Goal: Contribute content

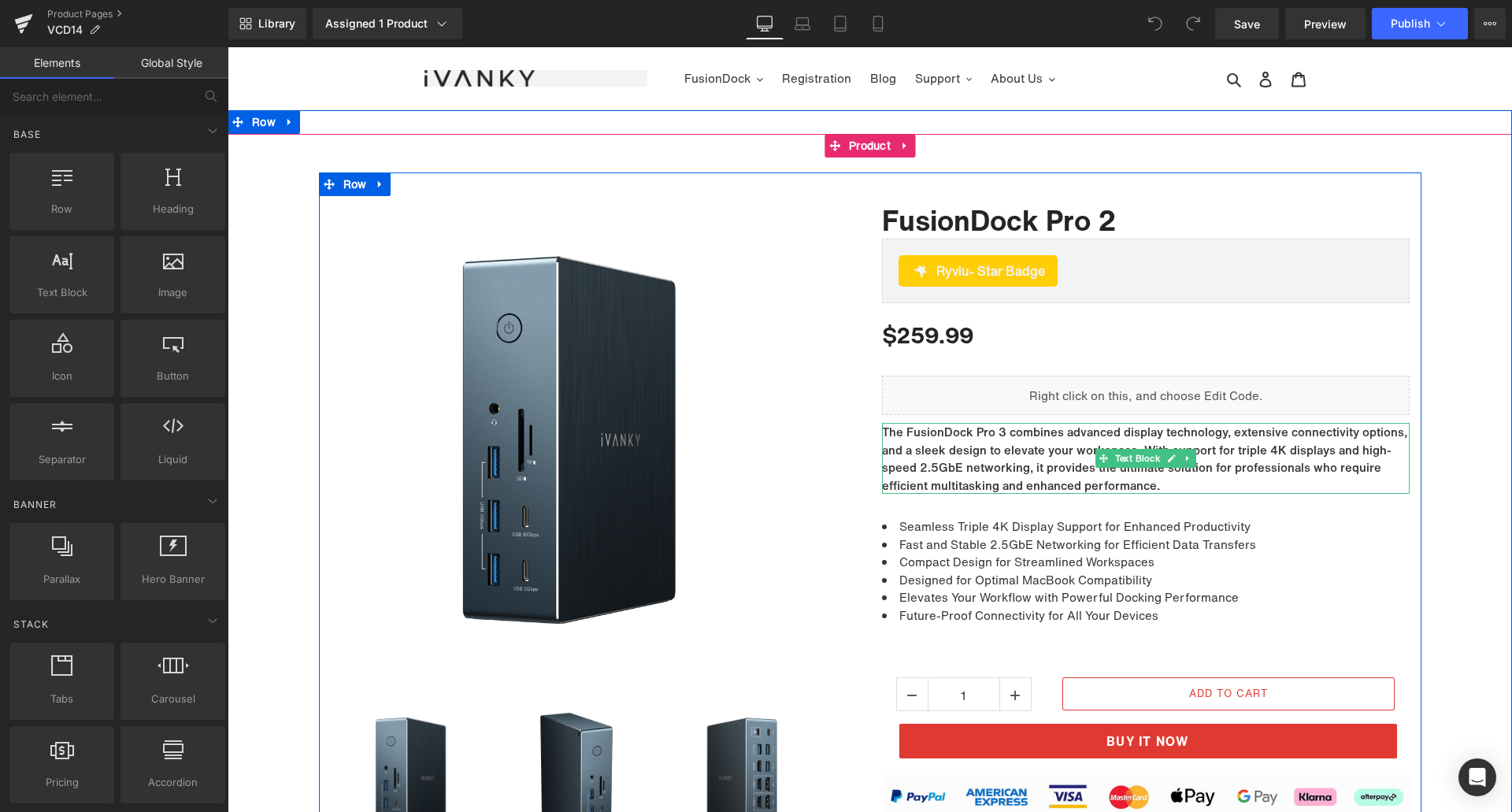
click at [997, 435] on p "The FusionDock Pro 3 combines advanced display technology, extensive connectivi…" at bounding box center [1146, 458] width 527 height 71
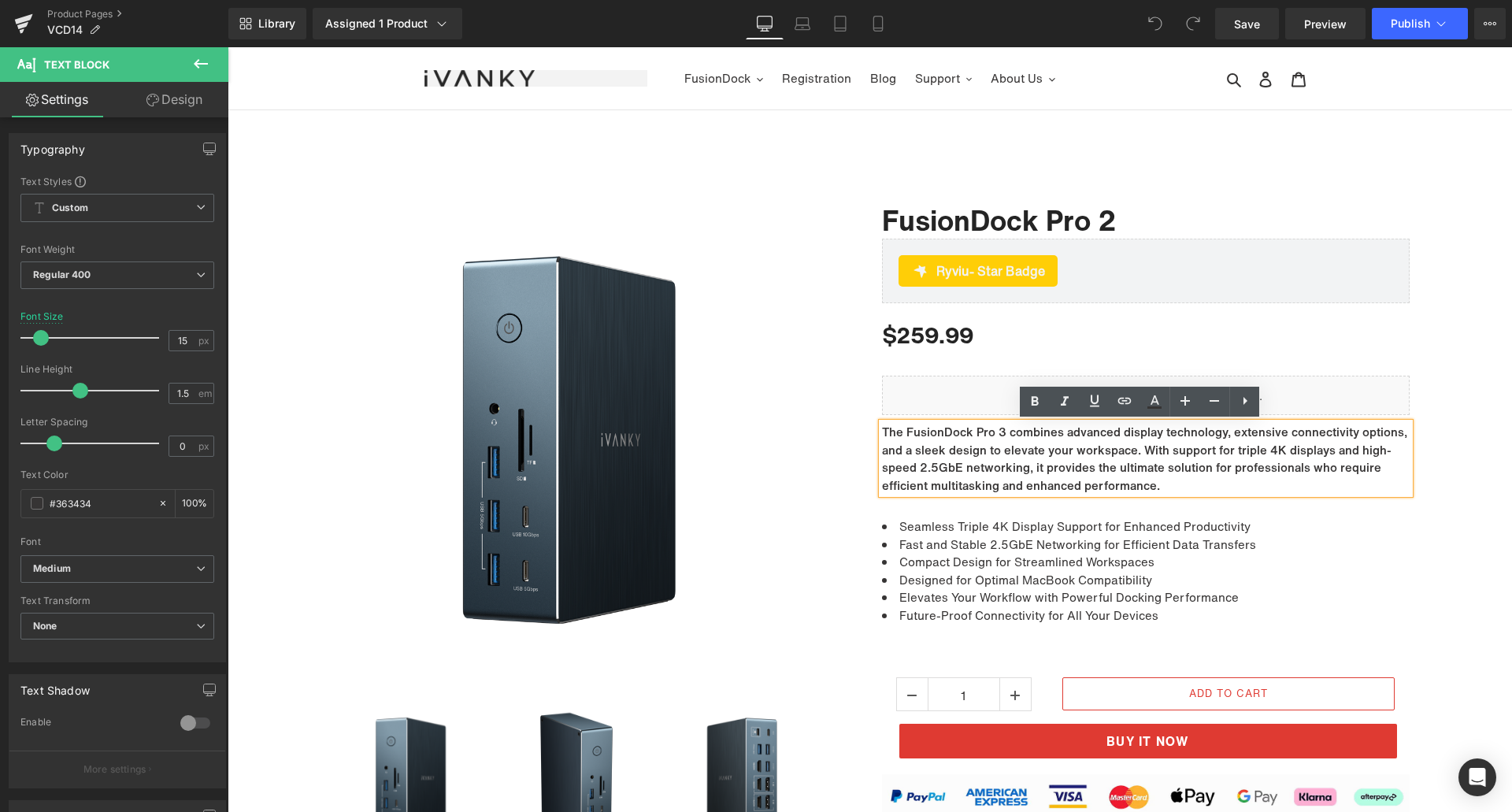
click at [994, 431] on p "The FusionDock Pro 3 combines advanced display technology, extensive connectivi…" at bounding box center [1146, 458] width 527 height 71
click at [998, 432] on p "The FusionDock Pro 3 combines advanced display technology, extensive connectivi…" at bounding box center [1146, 458] width 527 height 71
drag, startPoint x: 1459, startPoint y: 374, endPoint x: 1391, endPoint y: 425, distance: 85.0
click at [1459, 375] on div at bounding box center [870, 564] width 1285 height 785
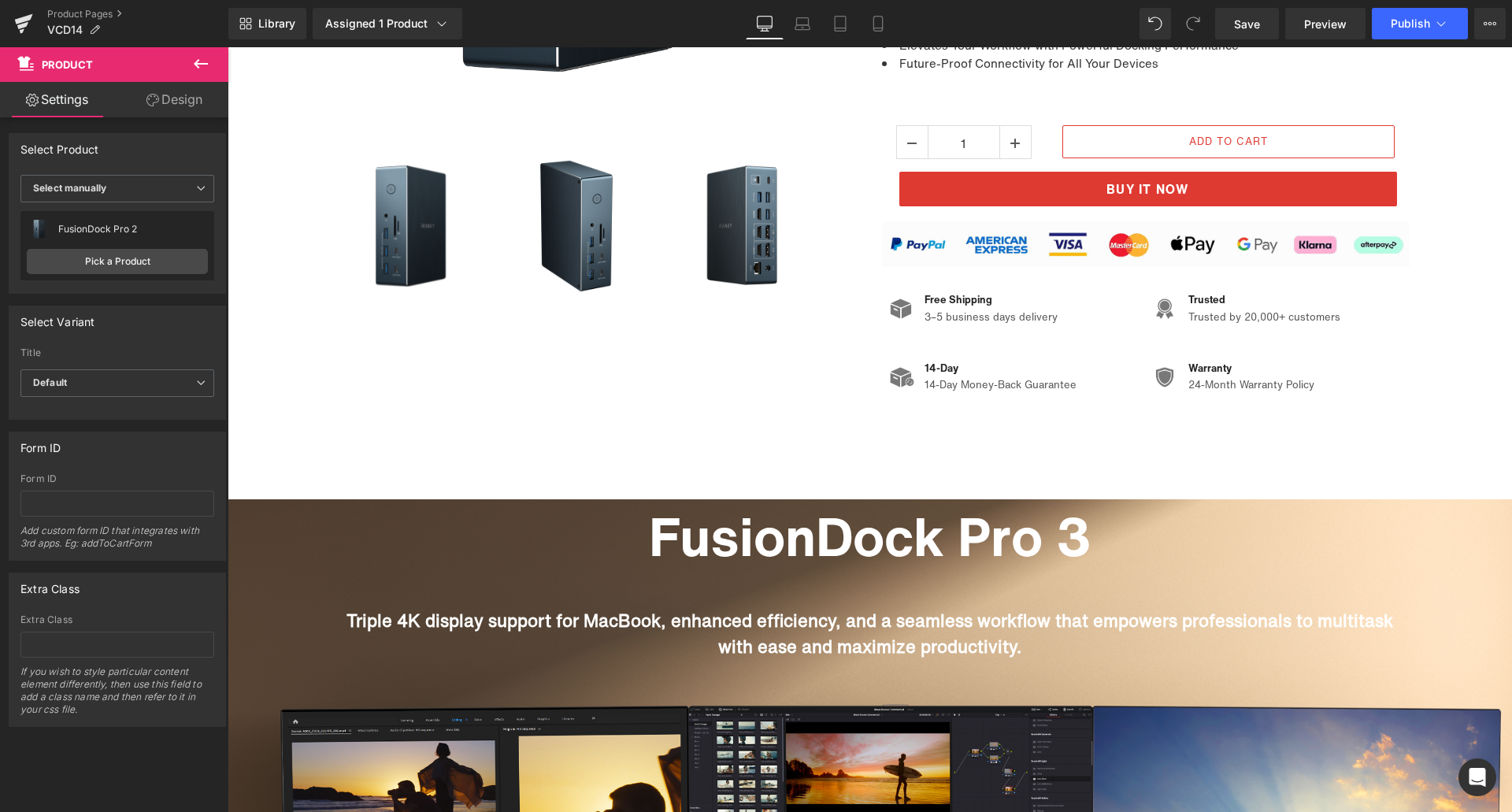
scroll to position [551, 0]
click at [1056, 533] on h1 "FusionDock Pro 3" at bounding box center [870, 538] width 1079 height 64
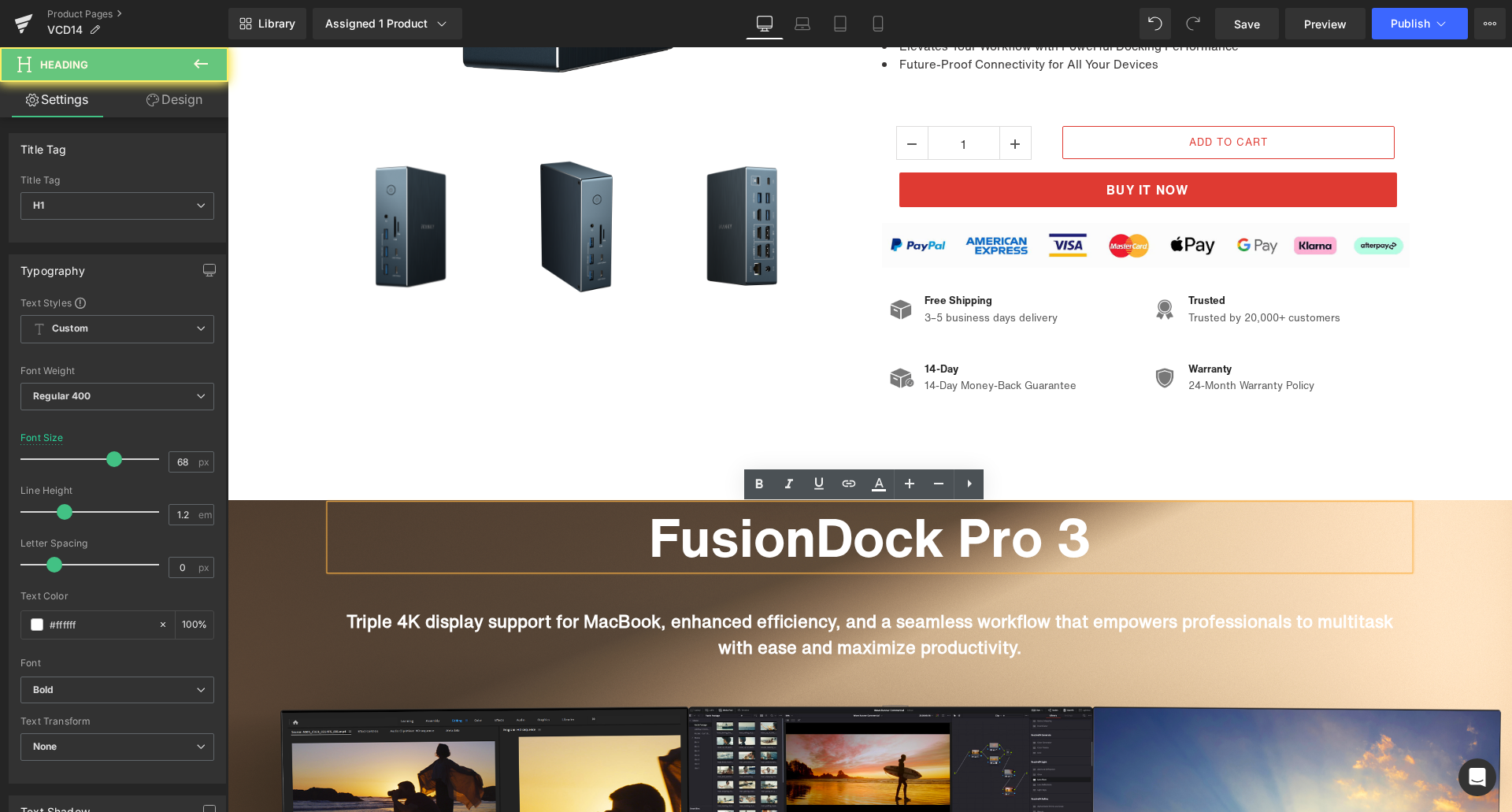
click at [1082, 536] on h1 "FusionDock Pro 3" at bounding box center [870, 538] width 1079 height 64
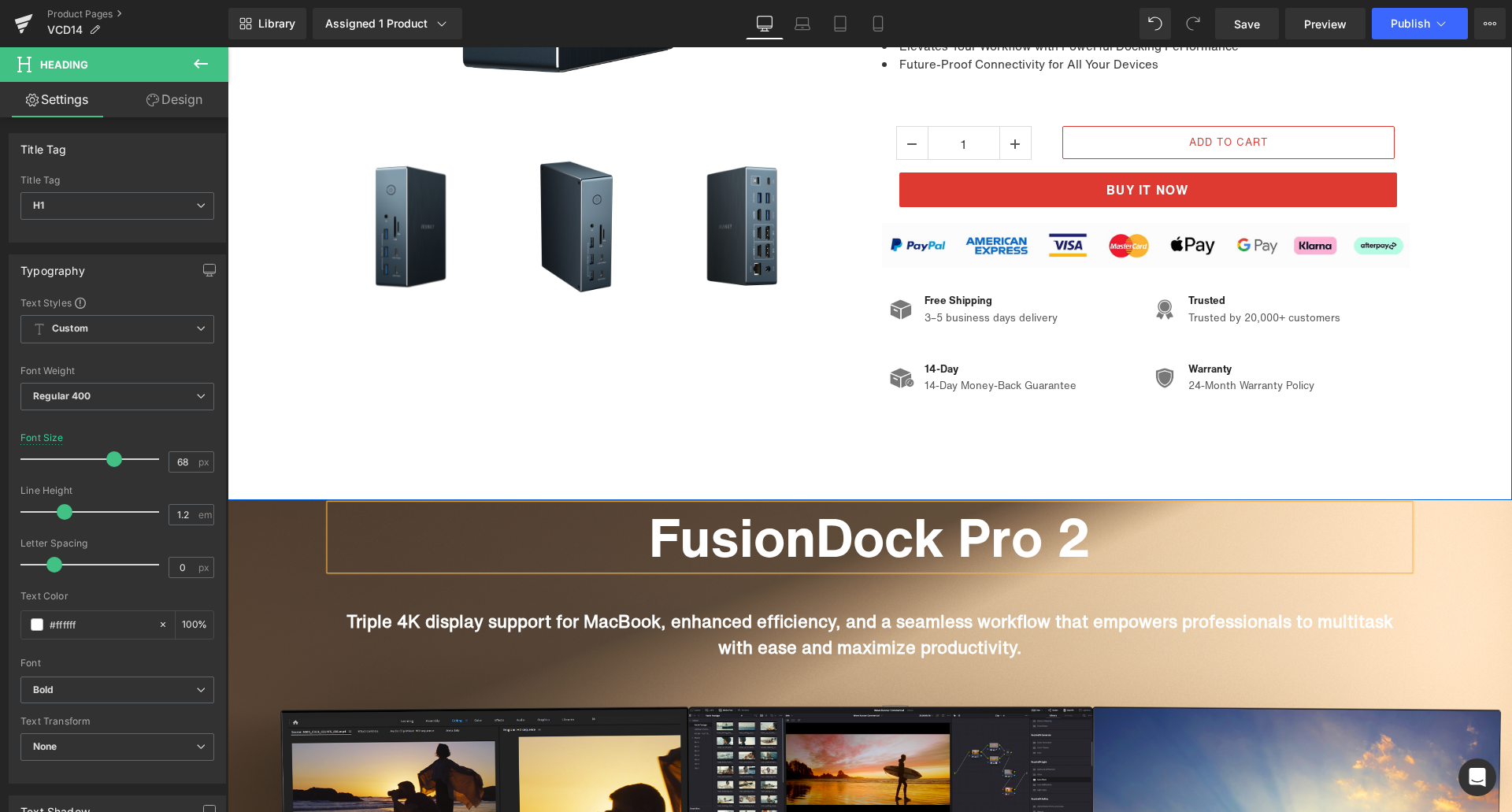
click at [1395, 449] on div "Sale Off (P) Image ‹" at bounding box center [870, 41] width 1285 height 919
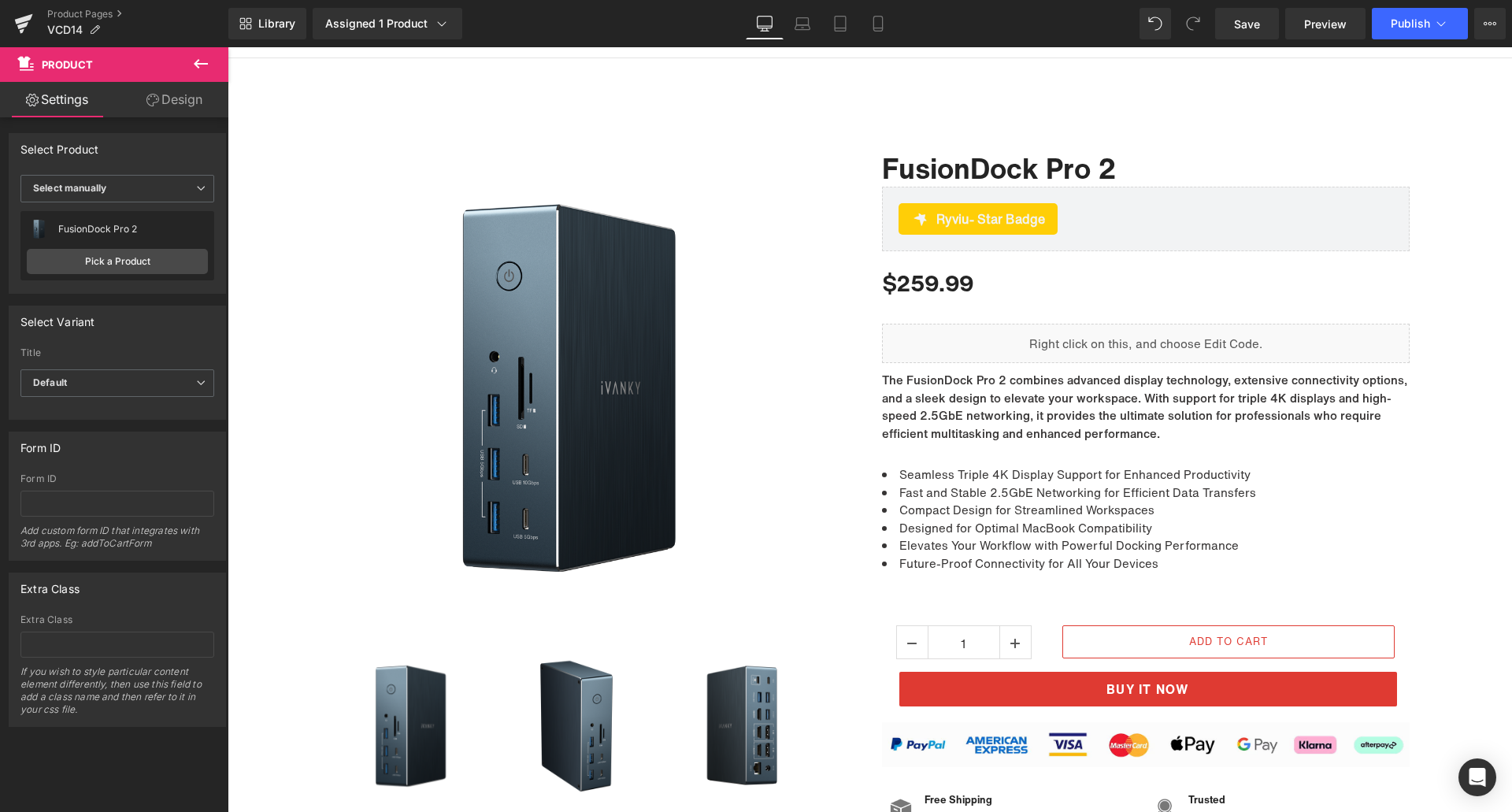
scroll to position [0, 0]
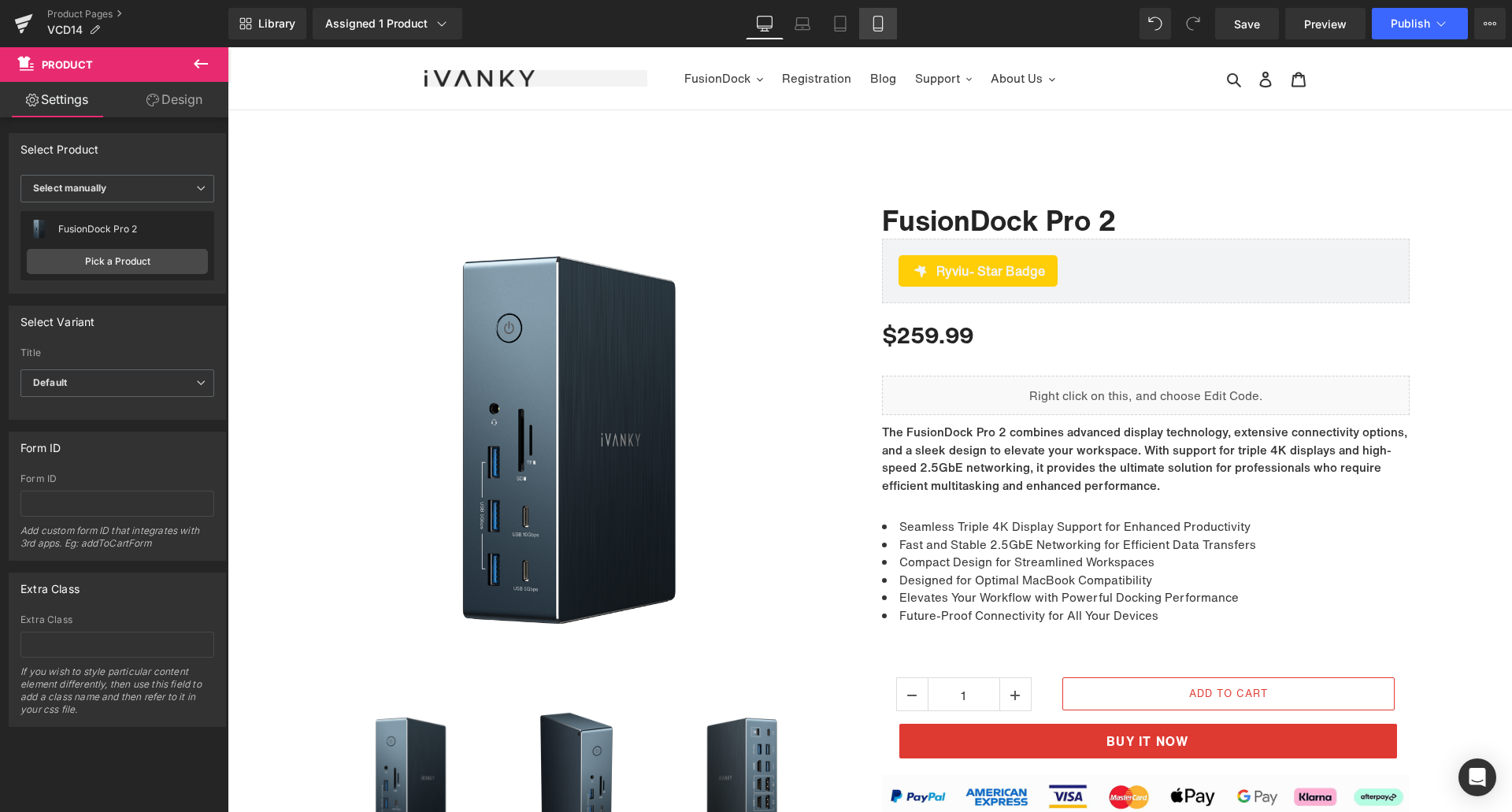
click at [887, 25] on link "Mobile" at bounding box center [878, 24] width 38 height 31
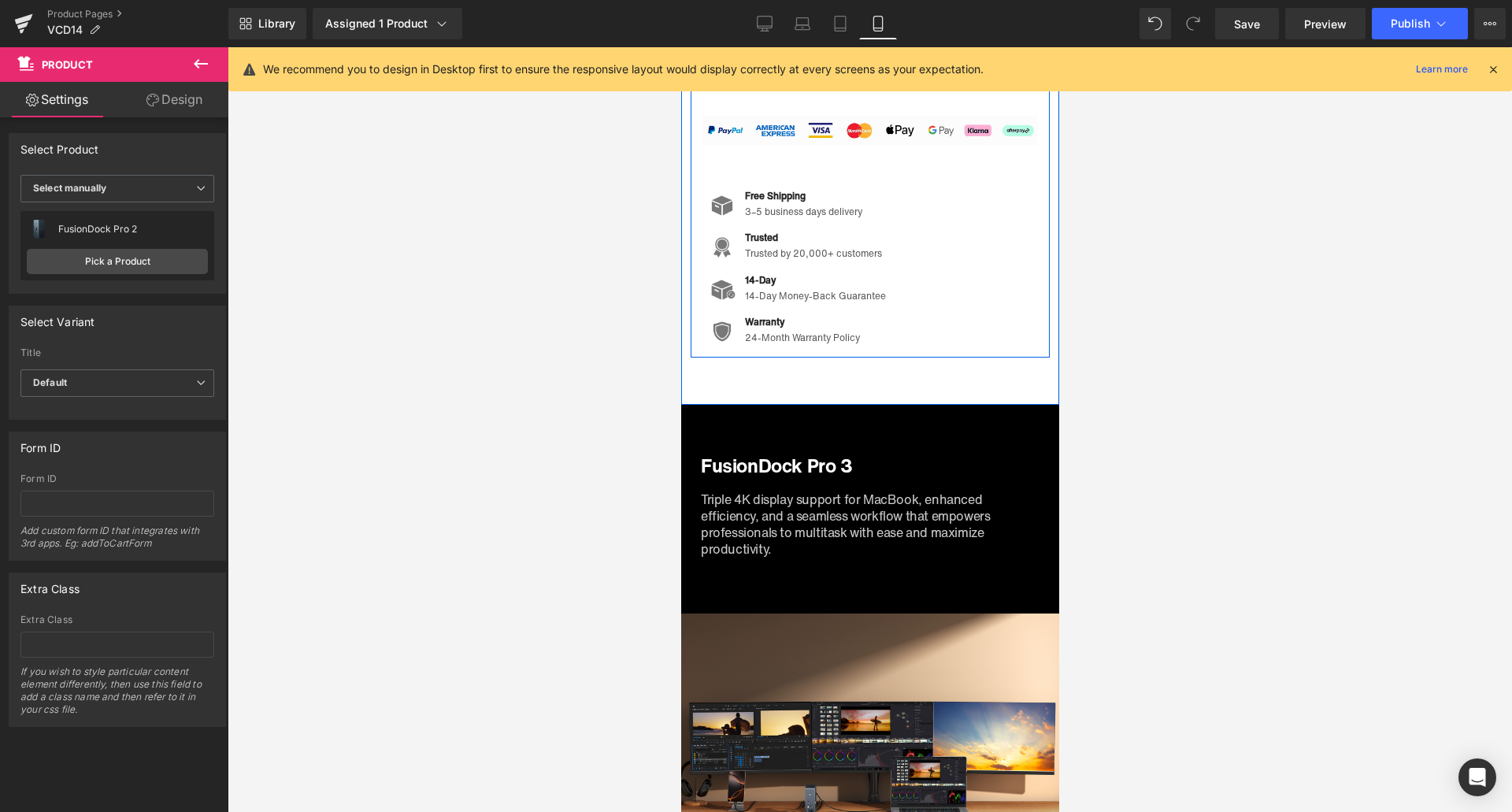
scroll to position [1182, 0]
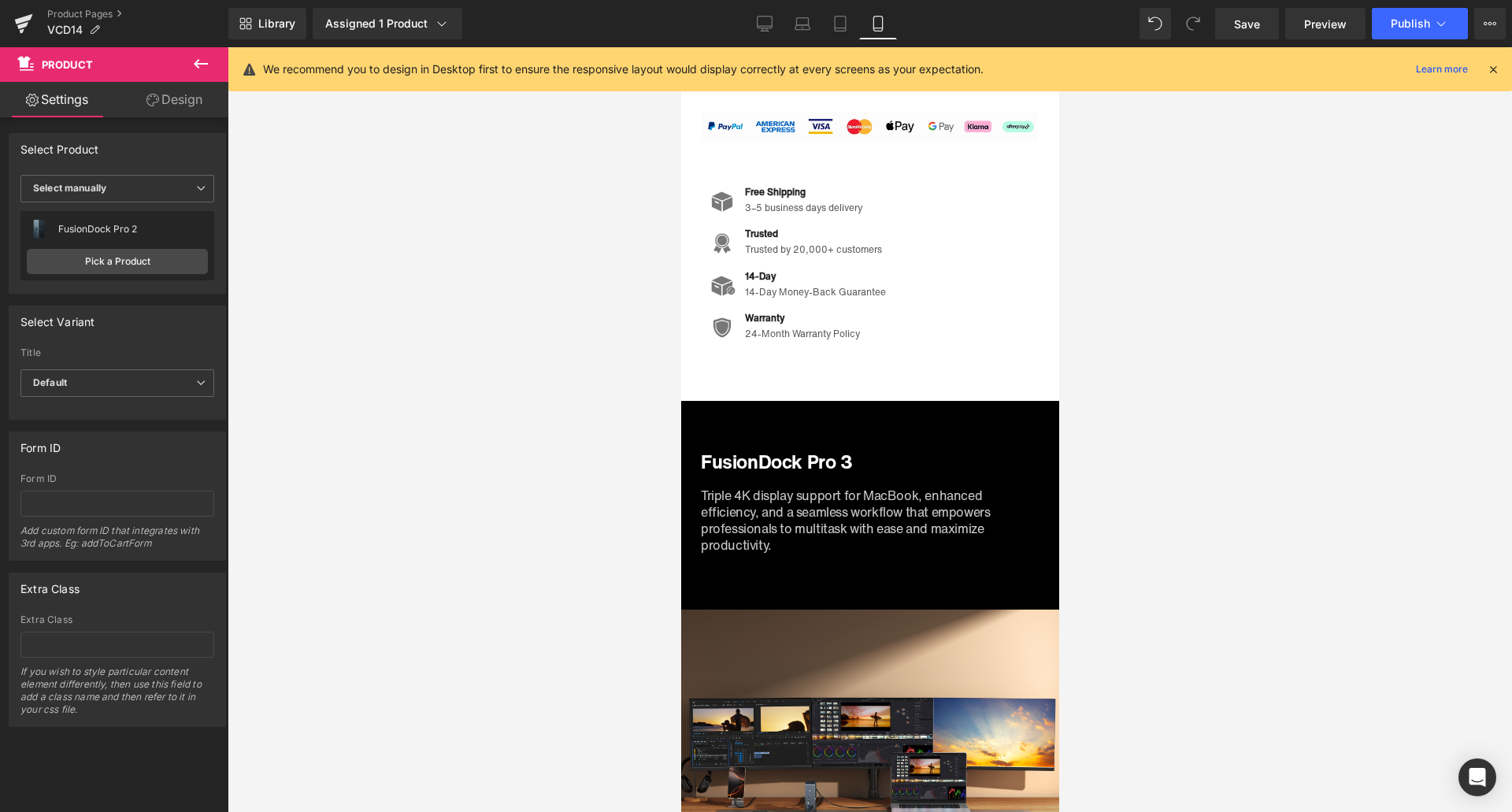
click at [851, 461] on div "FusionDock Pro 3 Heading" at bounding box center [869, 462] width 354 height 23
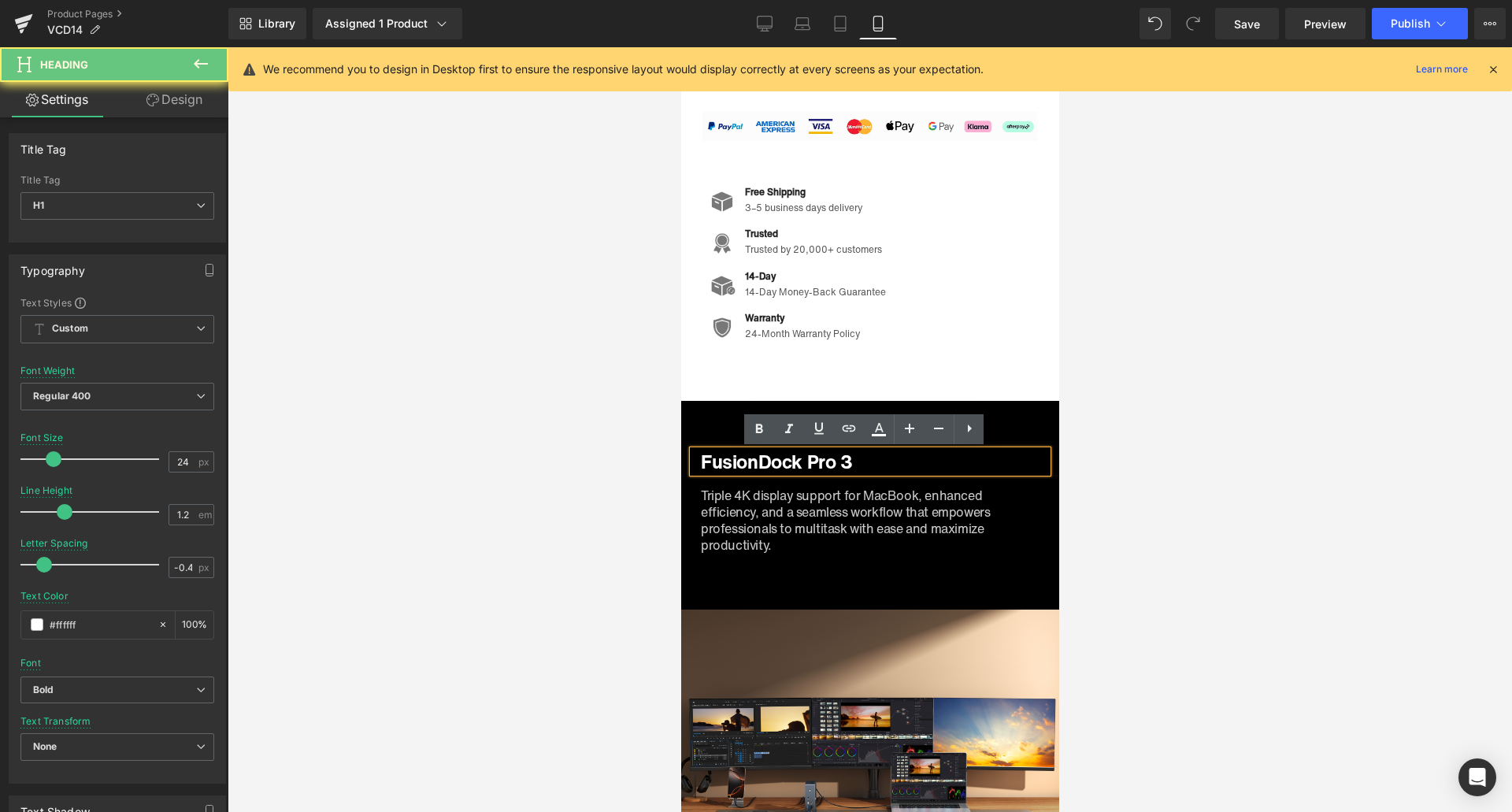
click at [854, 461] on h1 "FusionDock Pro 3" at bounding box center [873, 462] width 347 height 23
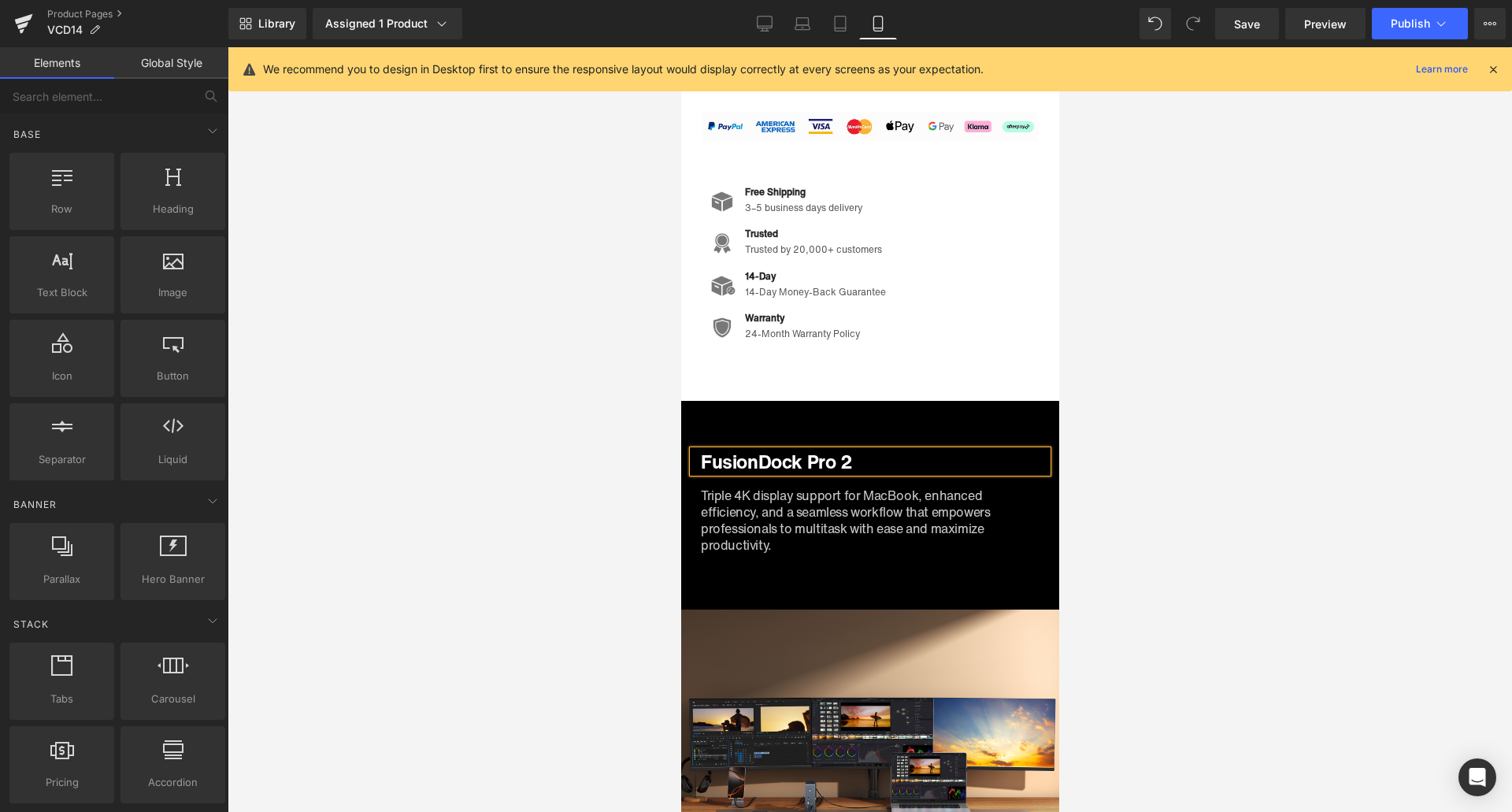
click at [1295, 449] on div at bounding box center [870, 429] width 1285 height 765
click at [773, 24] on link "Desktop" at bounding box center [764, 24] width 38 height 31
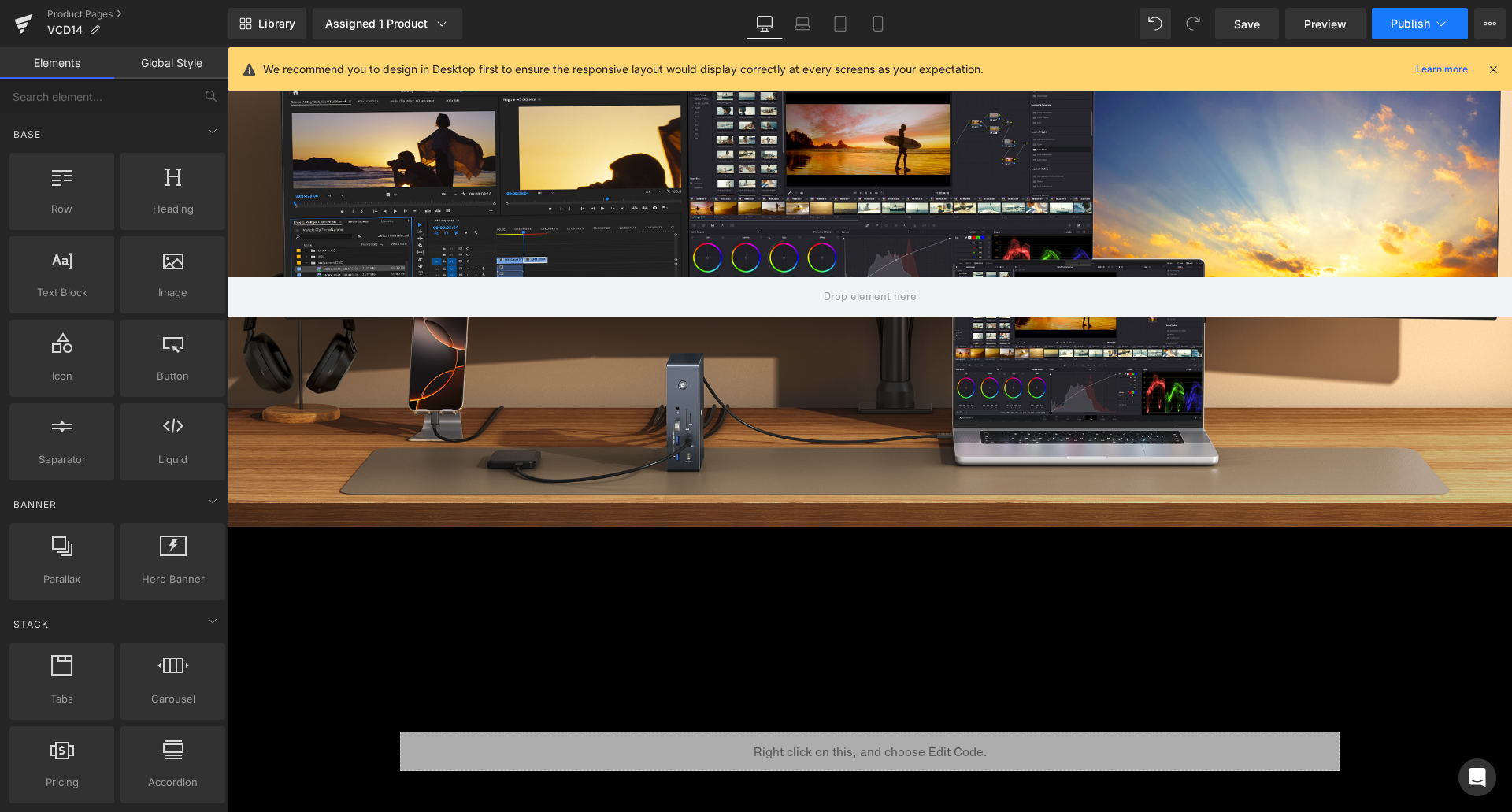
scroll to position [1019, 0]
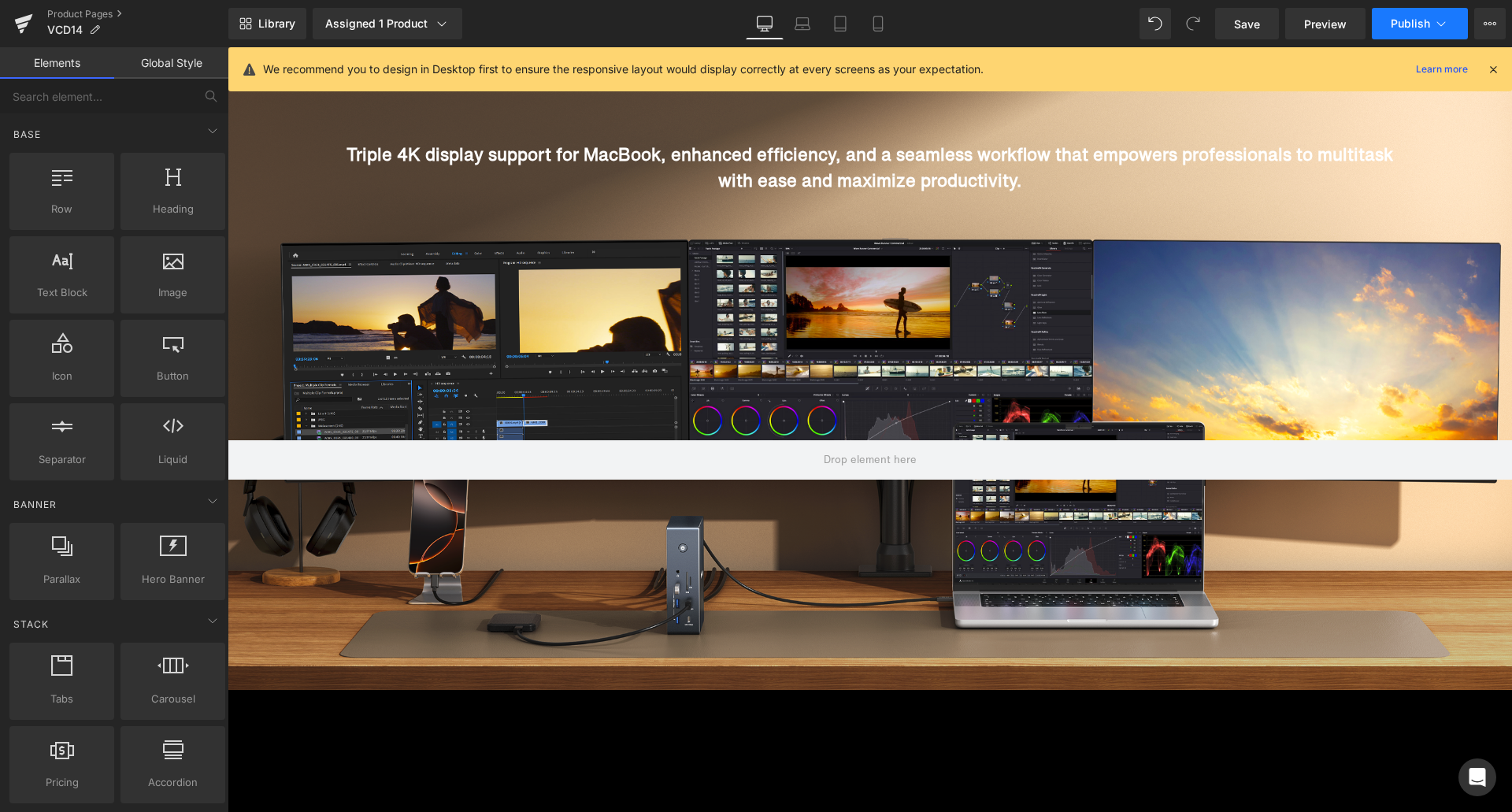
click at [1384, 17] on button "Publish" at bounding box center [1420, 24] width 96 height 31
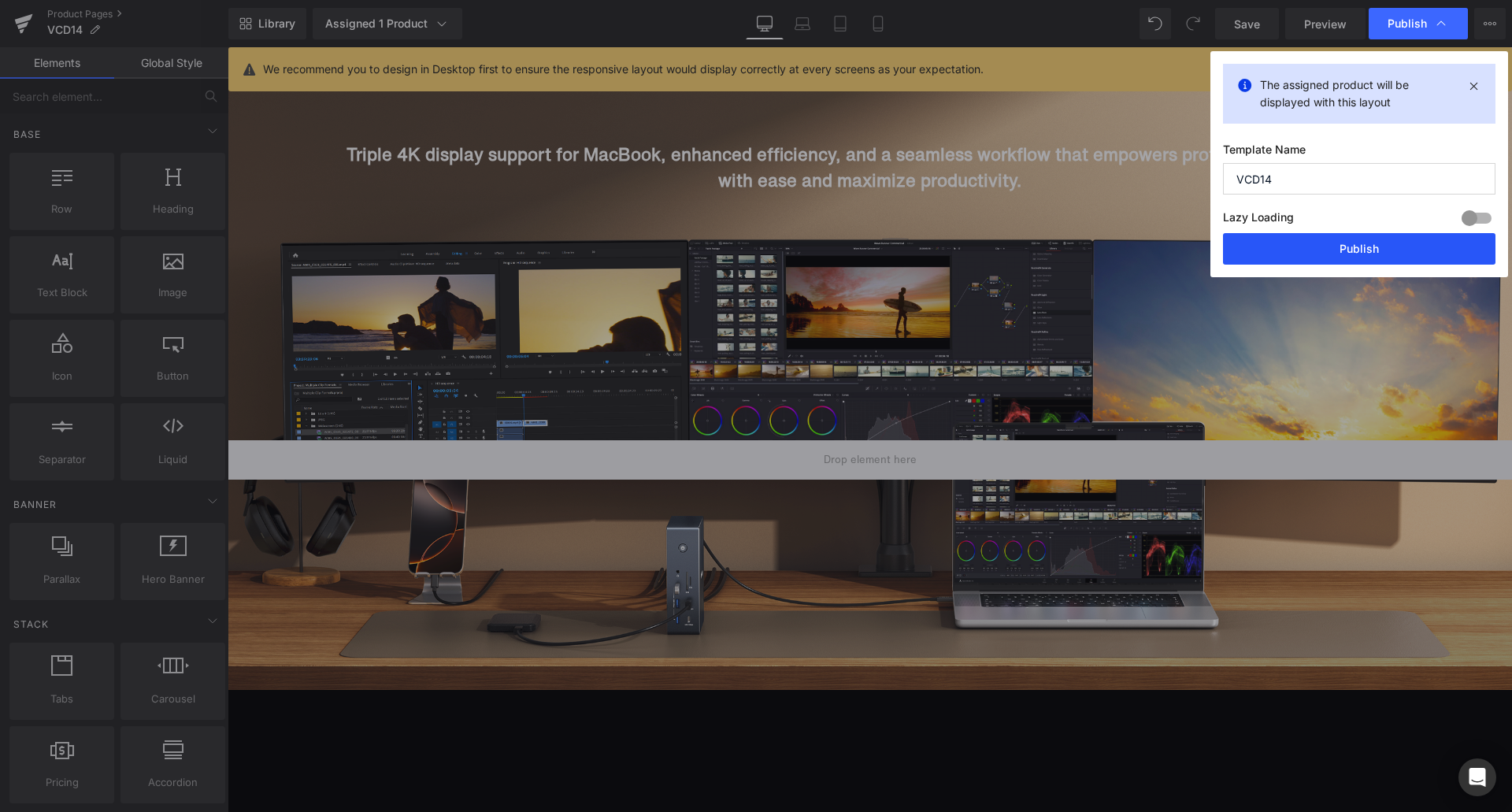
click at [1400, 238] on button "Publish" at bounding box center [1359, 249] width 272 height 31
